Goal: Task Accomplishment & Management: Complete application form

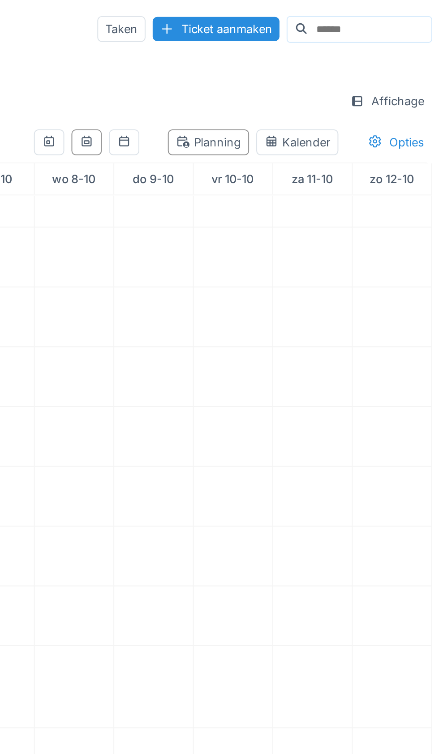
scroll to position [174, 0]
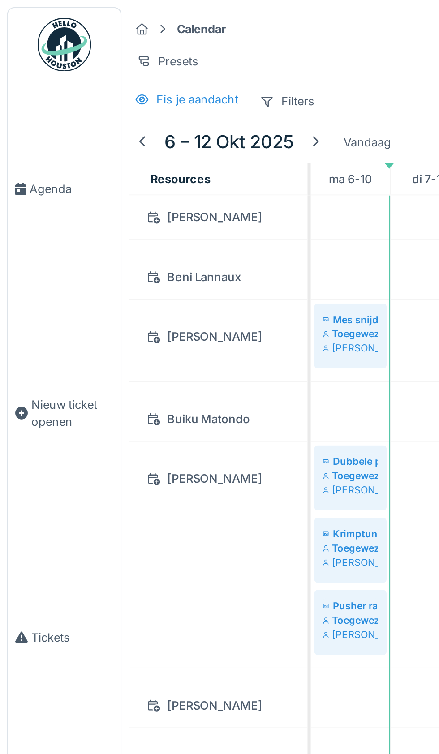
click at [25, 99] on span "Agenda" at bounding box center [36, 94] width 42 height 9
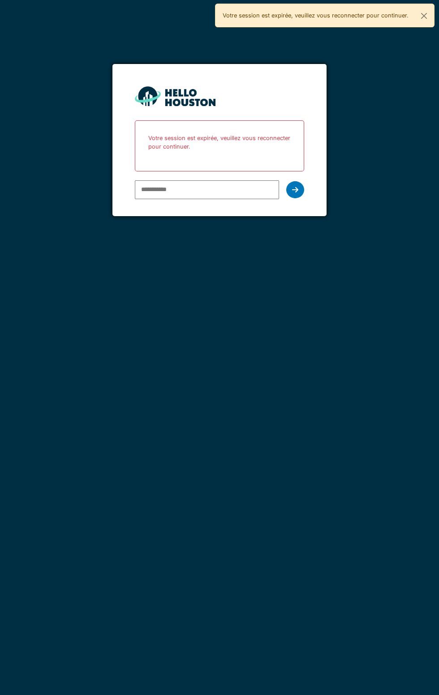
click at [234, 241] on div "You don't seem to have an account yet. Please follow the link given by your com…" at bounding box center [219, 347] width 439 height 695
type input "**********"
click at [295, 189] on icon at bounding box center [295, 189] width 6 height 7
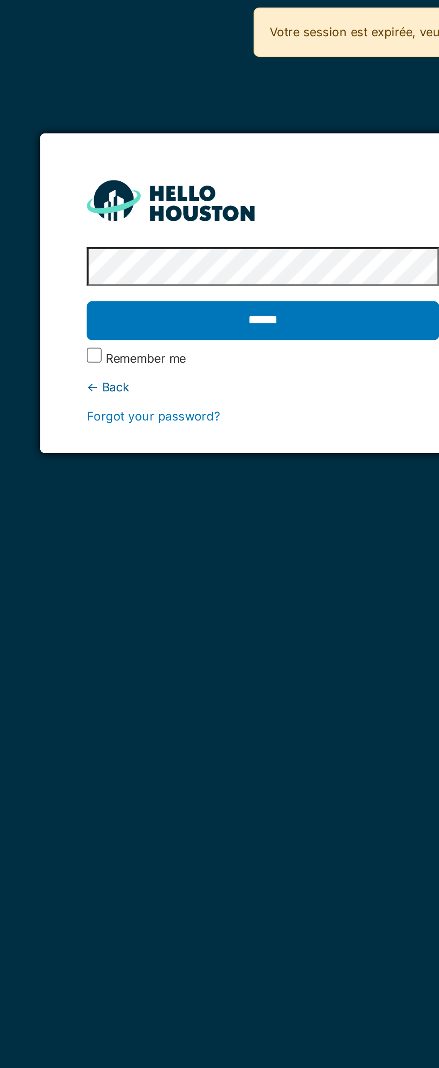
click at [229, 150] on input "******" at bounding box center [219, 154] width 169 height 19
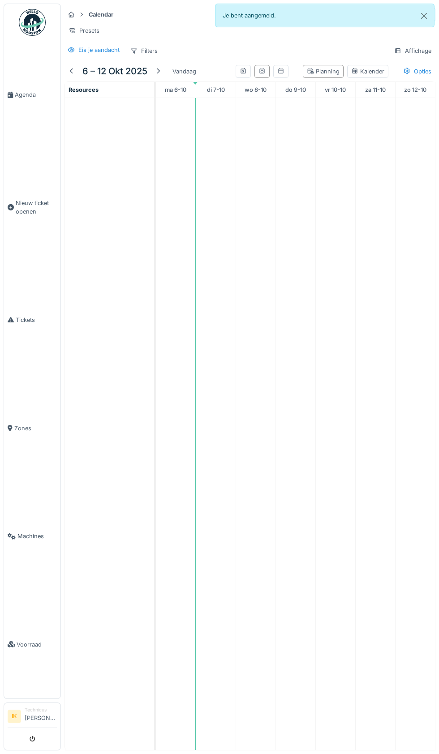
click at [34, 20] on img at bounding box center [32, 22] width 27 height 27
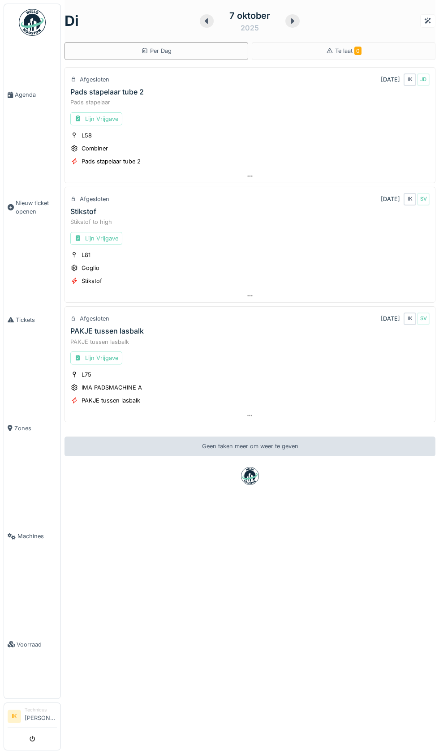
click at [24, 114] on link "Agenda" at bounding box center [32, 95] width 56 height 108
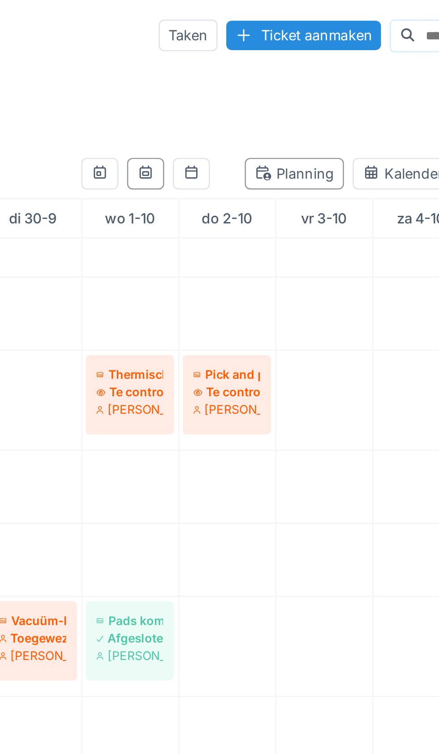
scroll to position [2251, 0]
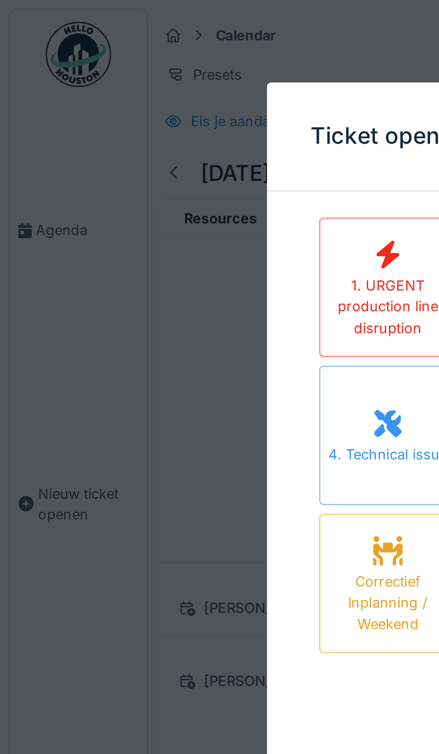
click at [78, 201] on div at bounding box center [219, 377] width 439 height 754
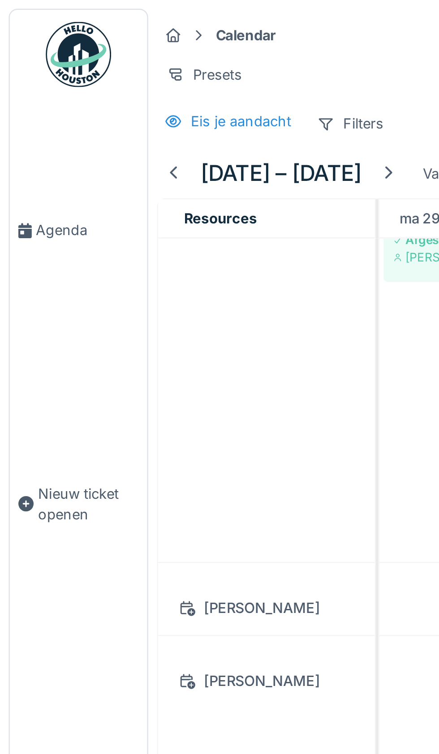
click at [26, 99] on span "Agenda" at bounding box center [36, 94] width 42 height 9
